Goal: Use online tool/utility: Utilize a website feature to perform a specific function

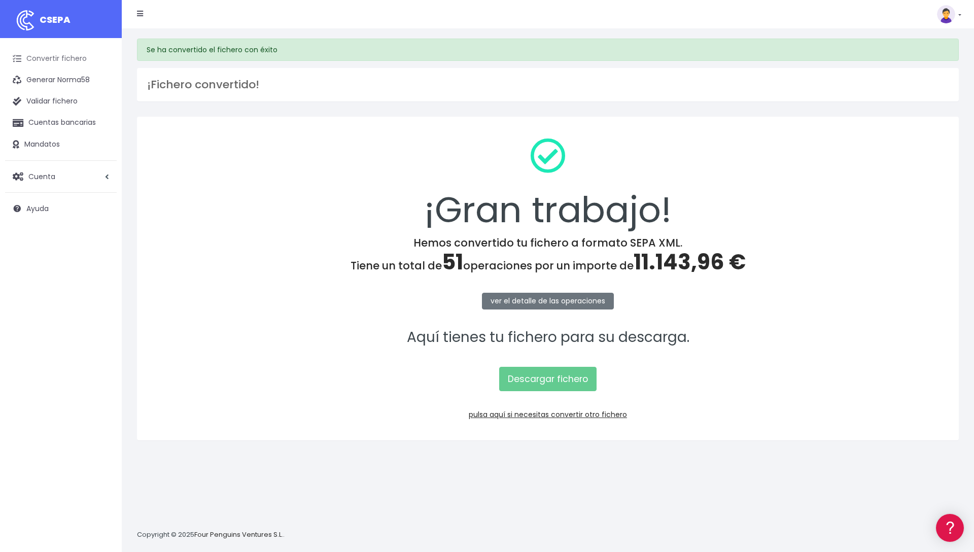
click at [78, 60] on link "Convertir fichero" at bounding box center [61, 58] width 112 height 21
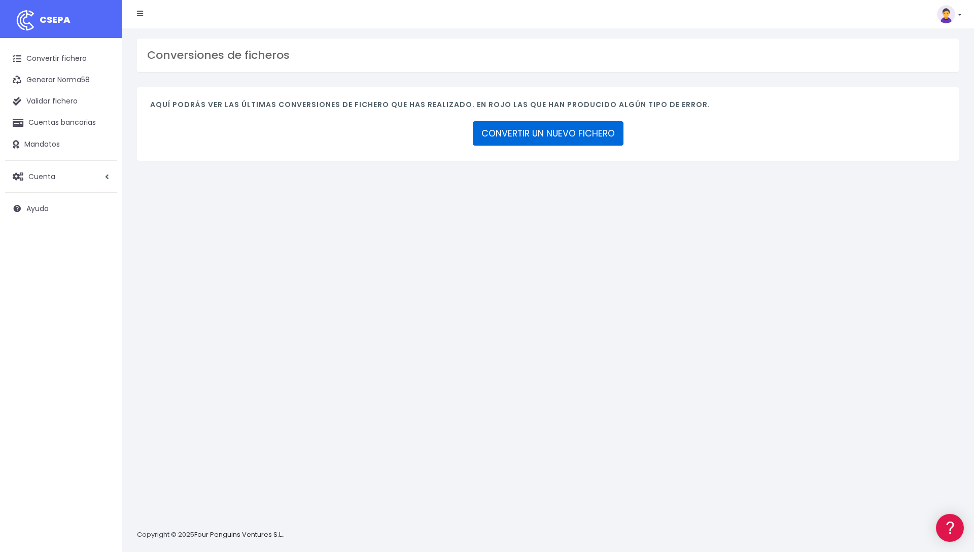
click at [585, 136] on link "CONVERTIR UN NUEVO FICHERO" at bounding box center [548, 133] width 151 height 24
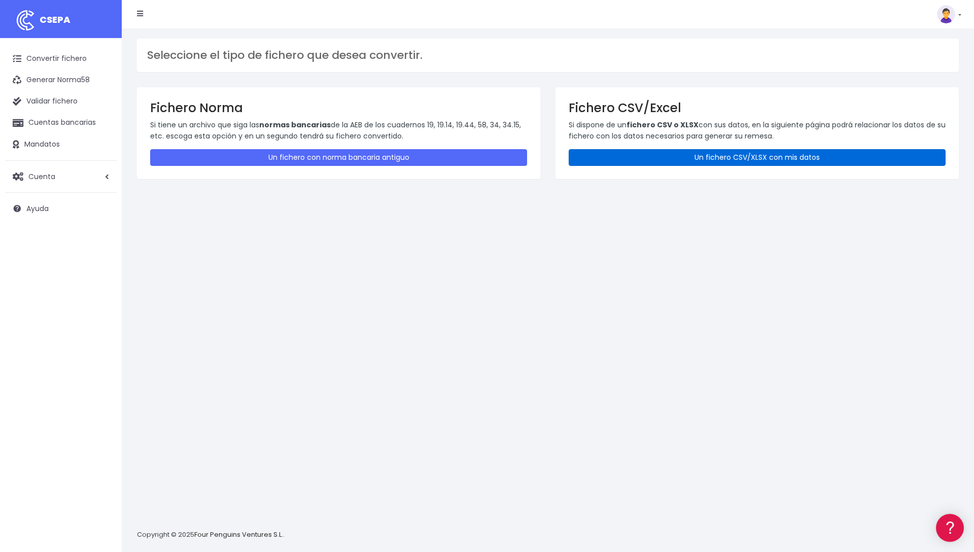
click at [662, 155] on link "Un fichero CSV/XLSX con mis datos" at bounding box center [757, 157] width 377 height 17
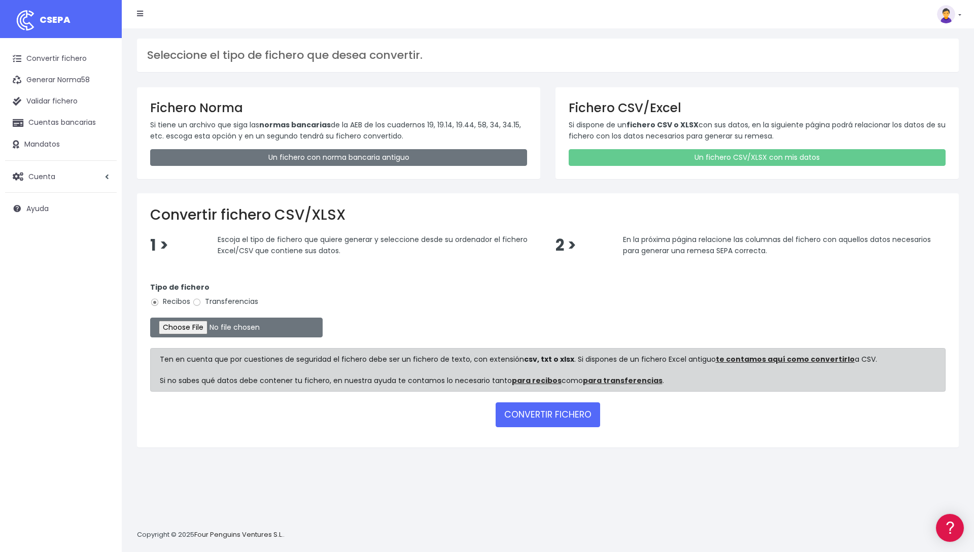
click at [226, 300] on label "Transferencias" at bounding box center [225, 301] width 66 height 11
click at [201, 300] on input "Transferencias" at bounding box center [196, 302] width 9 height 9
radio input "true"
click at [214, 335] on input "file" at bounding box center [236, 327] width 172 height 20
type input "C:\fakepath\pendientes agosto.xlsx"
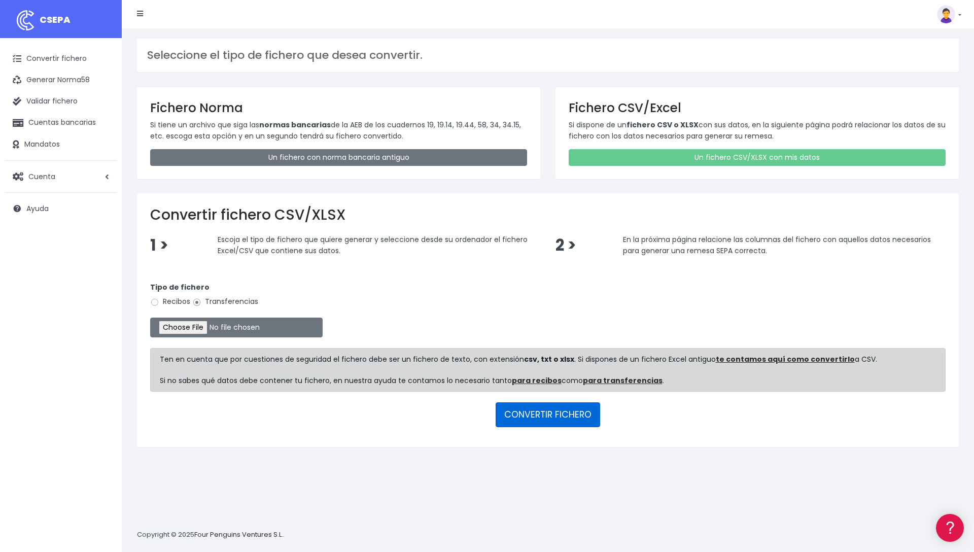
click at [574, 416] on button "CONVERTIR FICHERO" at bounding box center [547, 414] width 104 height 24
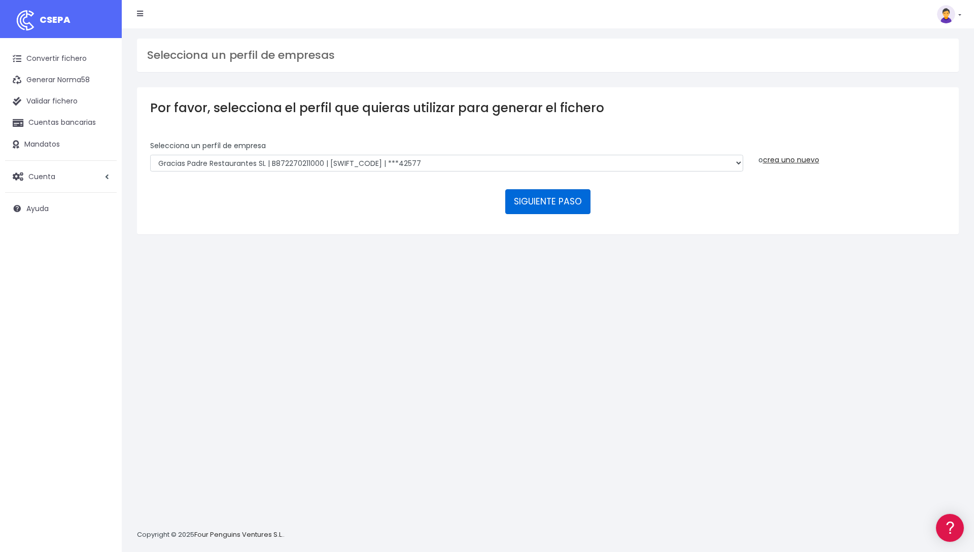
click at [559, 207] on button "SIGUIENTE PASO" at bounding box center [547, 201] width 85 height 24
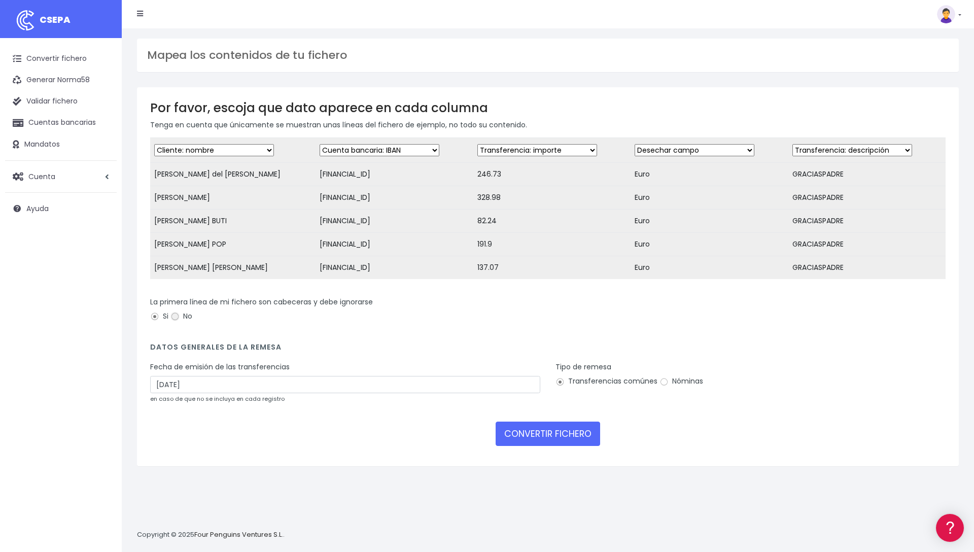
click at [179, 314] on input "No" at bounding box center [174, 316] width 9 height 9
radio input "true"
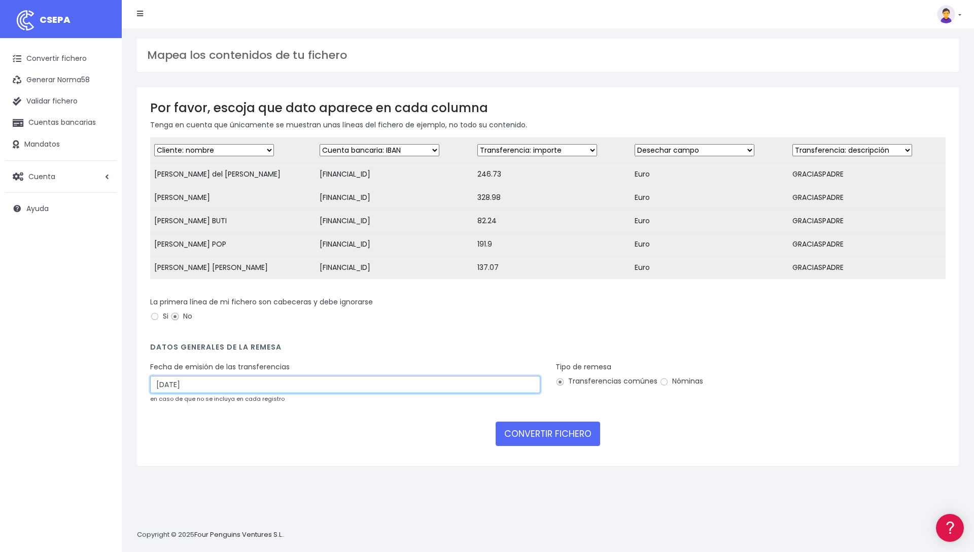
click at [223, 383] on input "17/08/2025" at bounding box center [345, 384] width 390 height 17
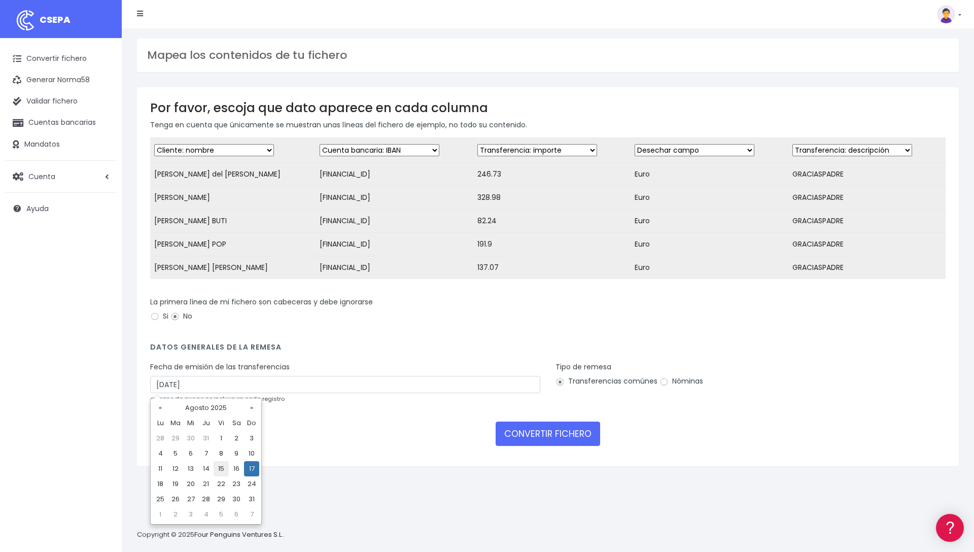
click at [223, 467] on td "15" at bounding box center [221, 468] width 15 height 15
type input "15/08/2025"
click at [365, 444] on div "CONVERTIR FICHERO" at bounding box center [547, 433] width 795 height 24
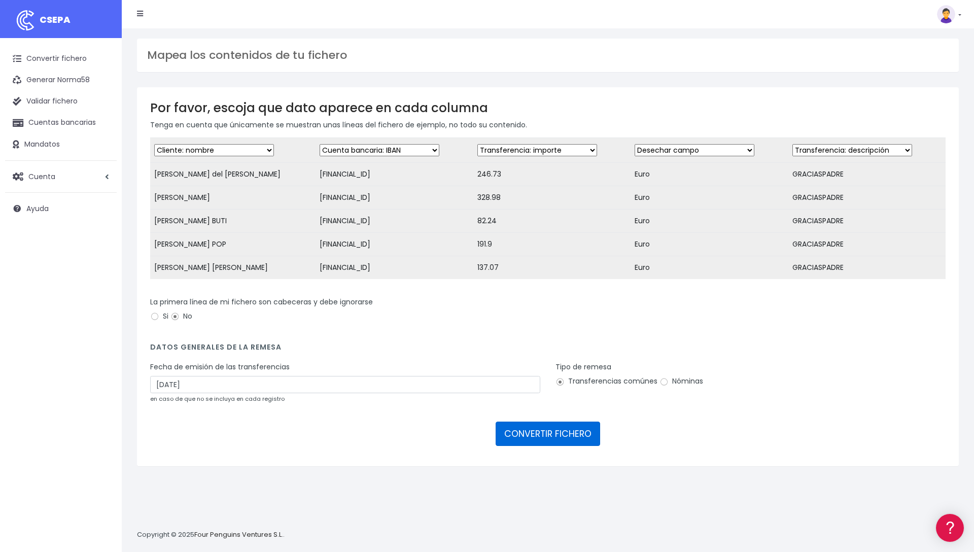
click at [561, 434] on button "CONVERTIR FICHERO" at bounding box center [547, 433] width 104 height 24
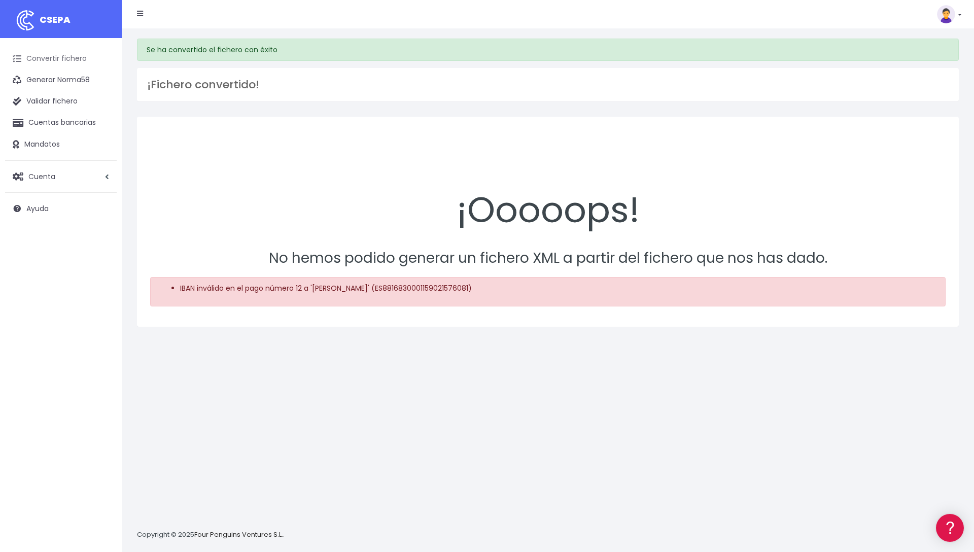
click at [79, 59] on link "Convertir fichero" at bounding box center [61, 58] width 112 height 21
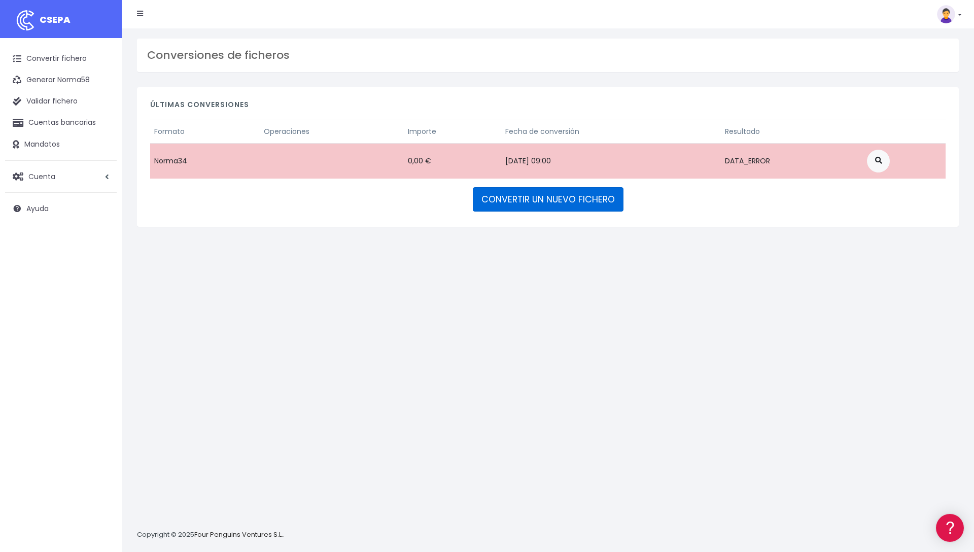
click at [572, 201] on link "CONVERTIR UN NUEVO FICHERO" at bounding box center [548, 199] width 151 height 24
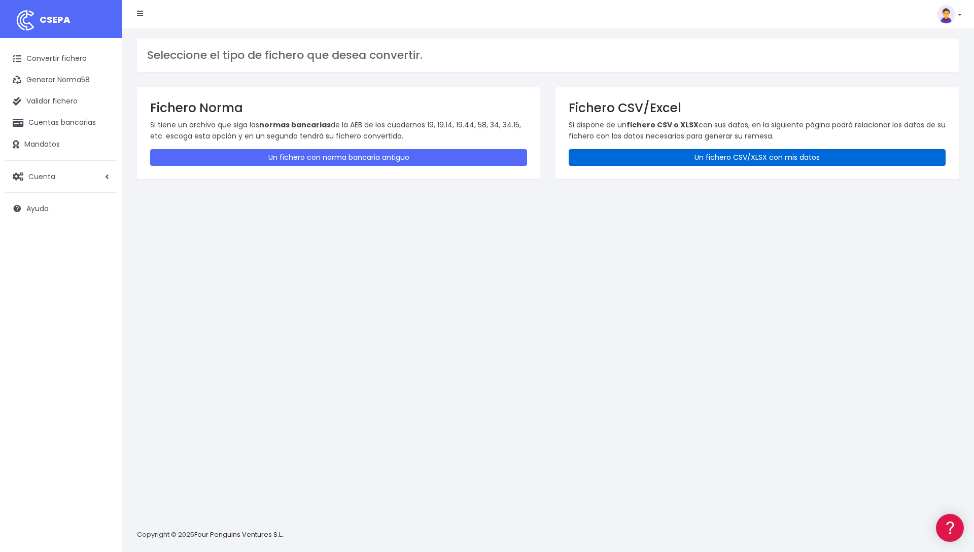
click at [653, 162] on link "Un fichero CSV/XLSX con mis datos" at bounding box center [757, 157] width 377 height 17
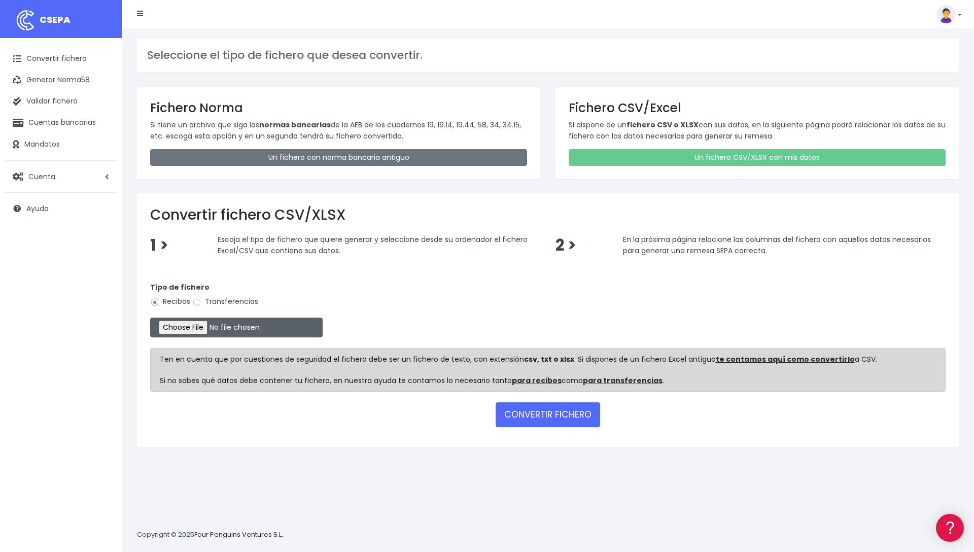
click at [217, 330] on input "file" at bounding box center [236, 327] width 172 height 20
type input "C:\fakepath\pendientes agosto.xlsx"
click at [195, 302] on input "Transferencias" at bounding box center [196, 302] width 9 height 9
radio input "true"
click at [222, 327] on input "file" at bounding box center [236, 327] width 172 height 20
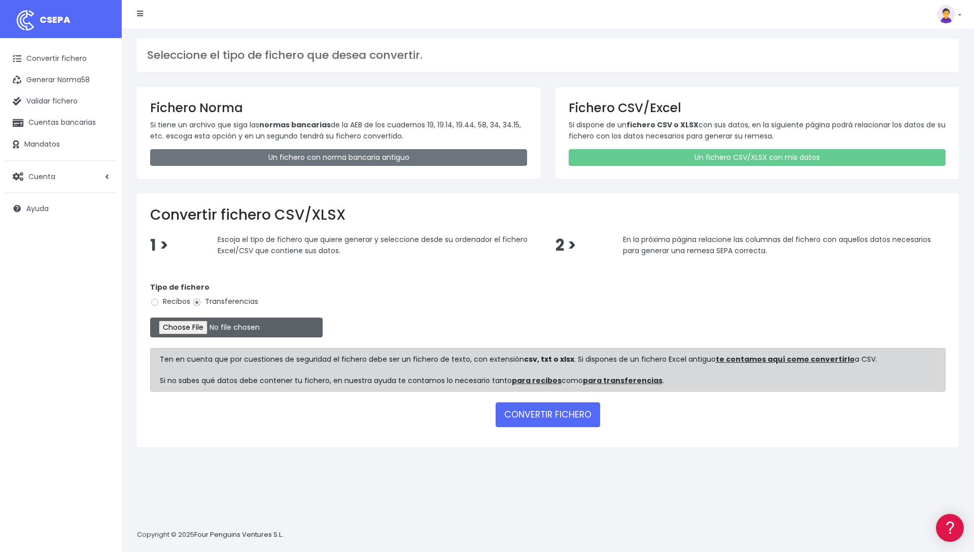
scroll to position [10, 0]
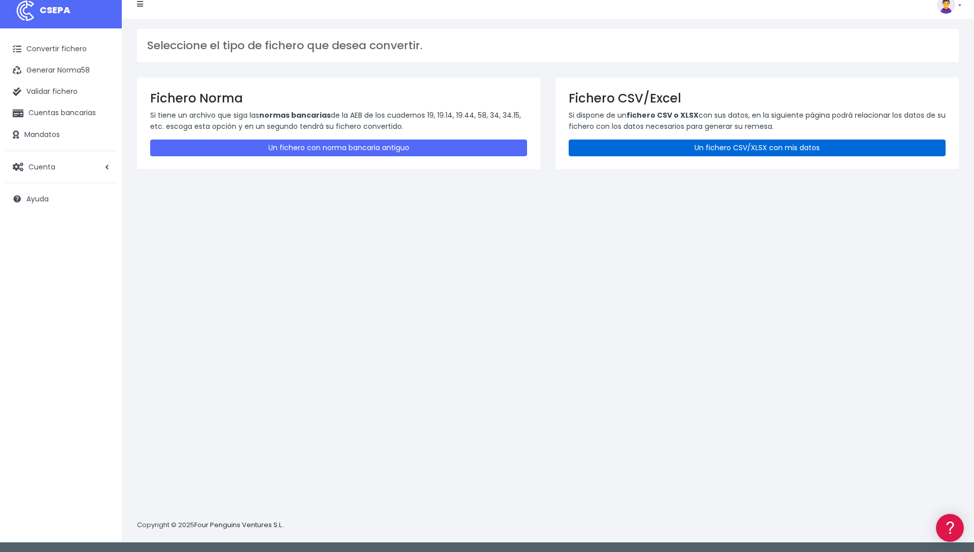
click at [701, 146] on link "Un fichero CSV/XLSX con mis datos" at bounding box center [757, 147] width 377 height 17
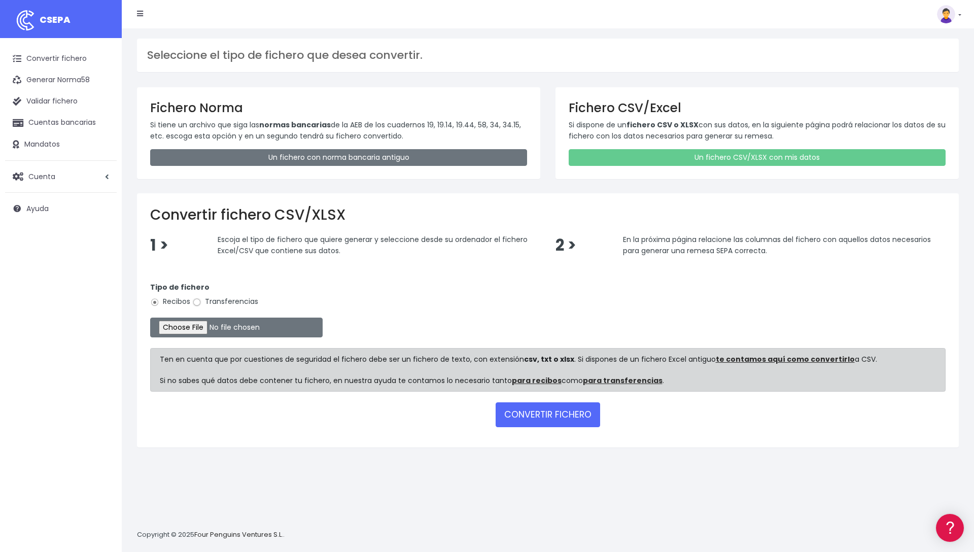
click at [201, 301] on input "Transferencias" at bounding box center [196, 302] width 9 height 9
radio input "true"
click at [211, 329] on input "file" at bounding box center [236, 327] width 172 height 20
type input "C:\fakepath\pendientes agosto.xlsx"
click at [544, 418] on button "CONVERTIR FICHERO" at bounding box center [547, 414] width 104 height 24
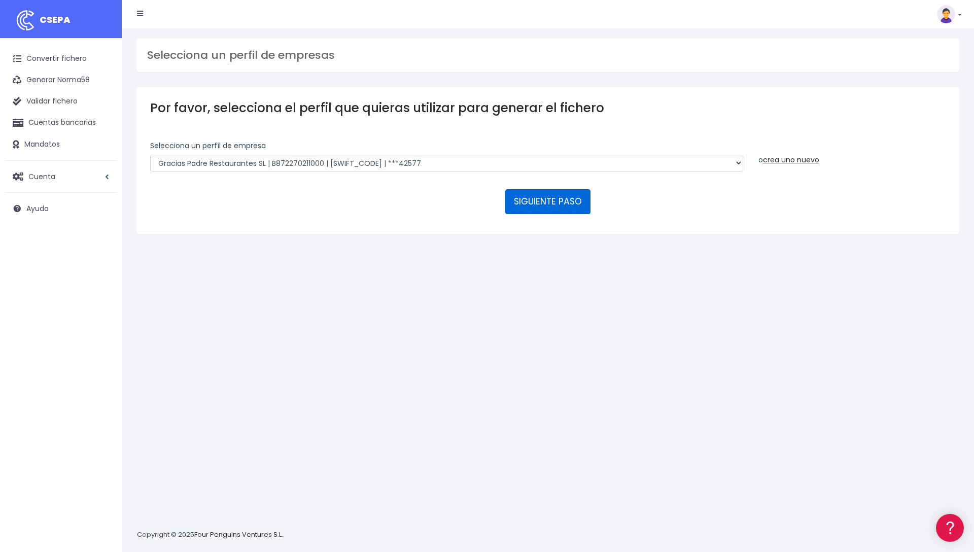
click at [550, 205] on button "SIGUIENTE PASO" at bounding box center [547, 201] width 85 height 24
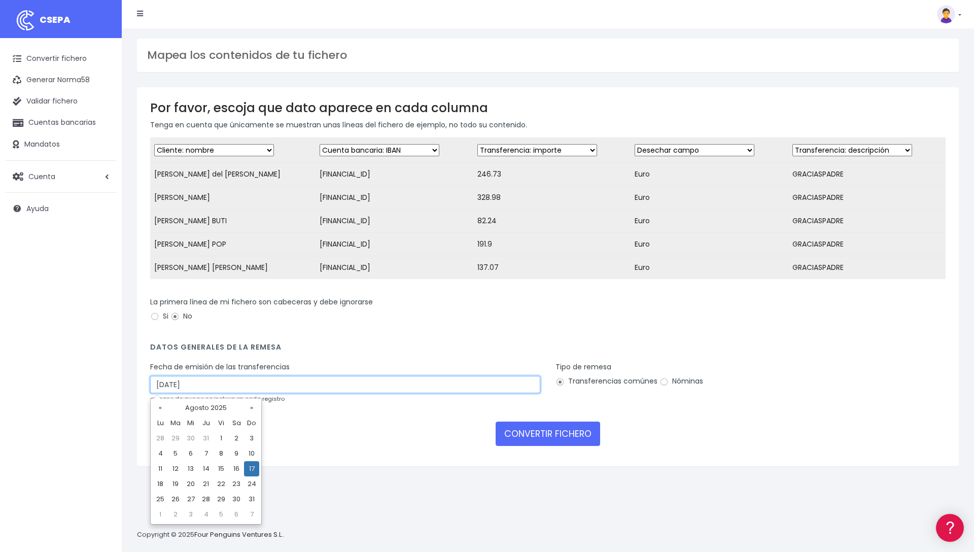
click at [374, 388] on input "[DATE]" at bounding box center [345, 384] width 390 height 17
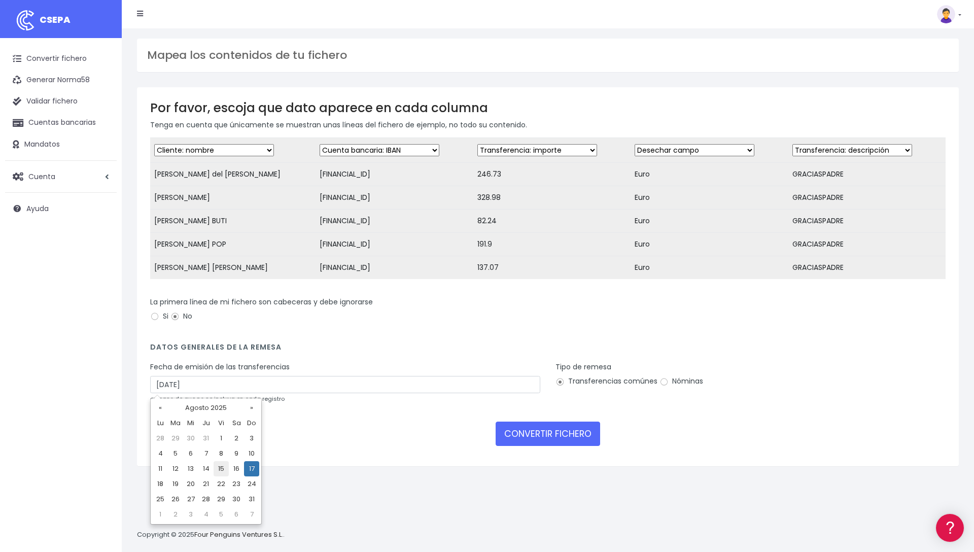
click at [227, 465] on td "15" at bounding box center [221, 468] width 15 height 15
type input "[DATE]"
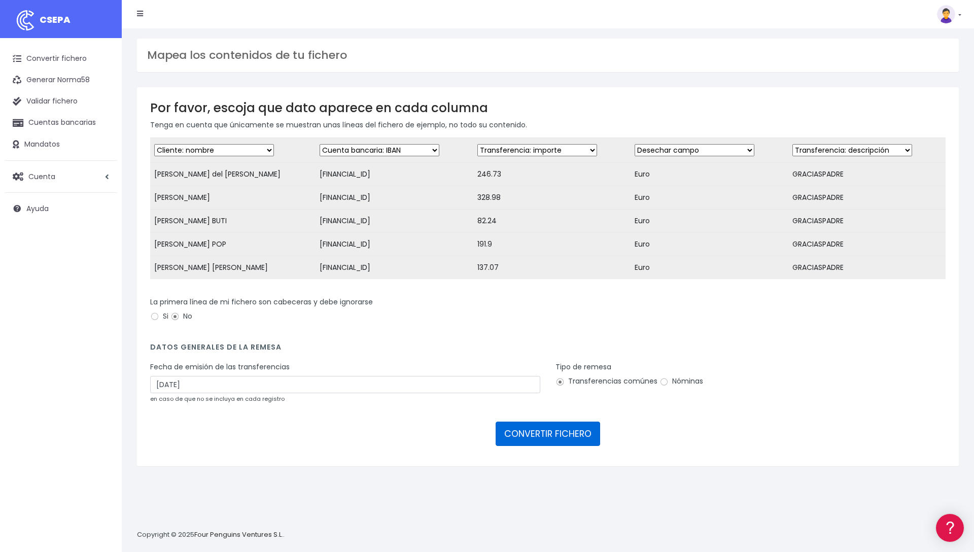
click at [545, 434] on button "CONVERTIR FICHERO" at bounding box center [547, 433] width 104 height 24
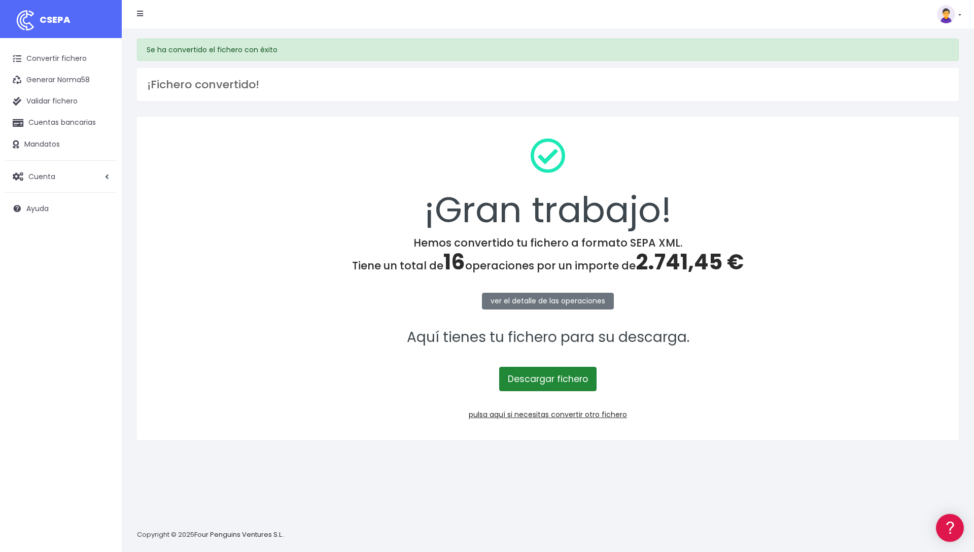
click at [541, 382] on link "Descargar fichero" at bounding box center [547, 379] width 97 height 24
